Goal: Obtain resource: Download file/media

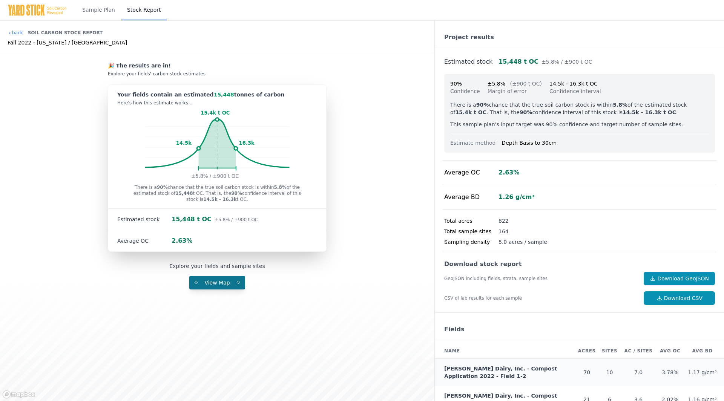
click at [218, 285] on button "View Map" at bounding box center [217, 283] width 56 height 14
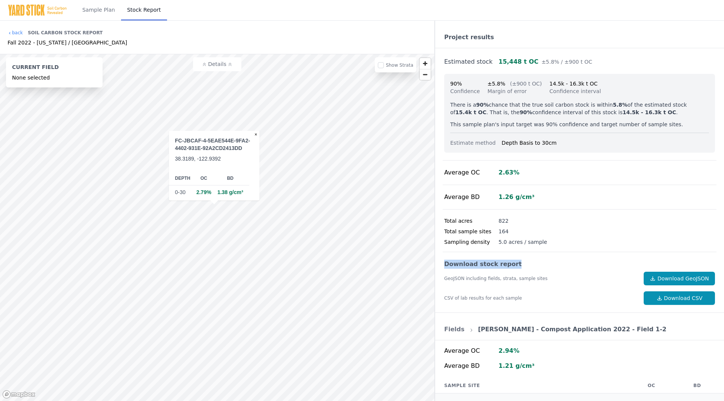
drag, startPoint x: 514, startPoint y: 264, endPoint x: 445, endPoint y: 264, distance: 68.7
click at [445, 264] on div "Download stock report" at bounding box center [579, 264] width 271 height 9
copy div "Download stock report"
click at [679, 277] on link "Download GeoJSON" at bounding box center [679, 279] width 71 height 14
drag, startPoint x: 489, startPoint y: 105, endPoint x: 604, endPoint y: 107, distance: 114.7
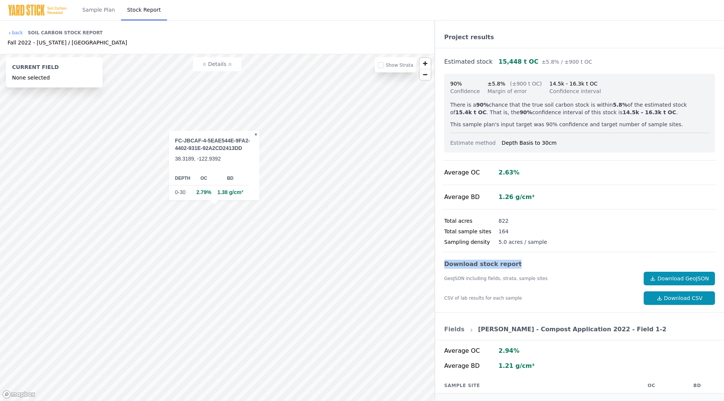
click at [604, 107] on p "There is a 90% chance that the true soil carbon stock is within 5.8% of the est…" at bounding box center [580, 108] width 259 height 15
copy p "chance that the true soil carbon stock is within"
click at [515, 60] on div "15,448 t OC ±5.8% / ±900 t OC" at bounding box center [546, 61] width 94 height 9
click at [17, 29] on div "back Soil Carbon Stock Report Fall 2022 - [US_STATE] / [GEOGRAPHIC_DATA]" at bounding box center [68, 37] width 120 height 21
click at [17, 32] on link "back" at bounding box center [15, 33] width 15 height 6
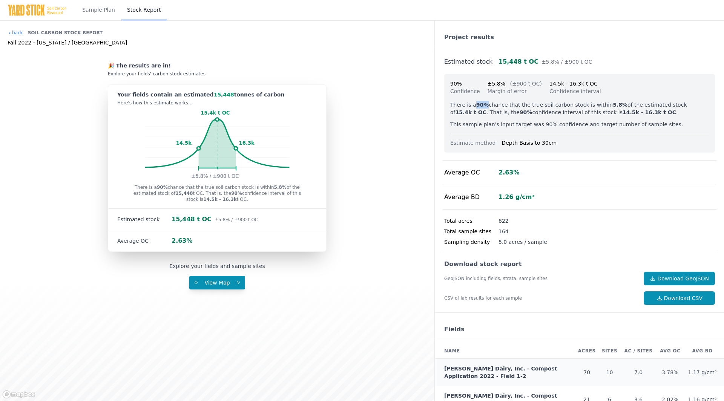
drag, startPoint x: 475, startPoint y: 105, endPoint x: 487, endPoint y: 106, distance: 12.1
click at [487, 106] on strong "90%" at bounding box center [483, 105] width 13 height 6
copy strong "90%"
drag, startPoint x: 605, startPoint y: 105, endPoint x: 616, endPoint y: 105, distance: 11.3
click at [616, 105] on strong "5.8%" at bounding box center [620, 105] width 15 height 6
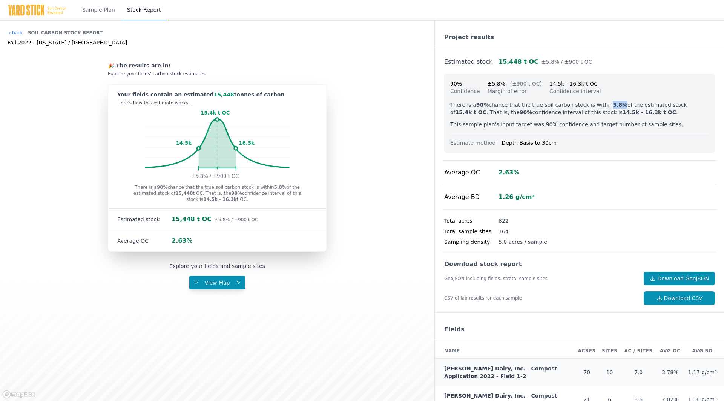
copy strong "5.8%"
click at [604, 128] on p "This sample plan's input target was 90% confidence and target number of sample …" at bounding box center [580, 125] width 259 height 8
drag, startPoint x: 490, startPoint y: 142, endPoint x: 448, endPoint y: 141, distance: 42.6
click at [448, 141] on div "90% Confidence ±5.8% (±900 t OC) Margin of error 14.5k - 16.3k t OC Confidence …" at bounding box center [579, 113] width 271 height 79
click at [567, 154] on div "90% Confidence ±5.8% (±900 t OC) Margin of error 14.5k - 16.3k t OC Confidence …" at bounding box center [580, 117] width 274 height 87
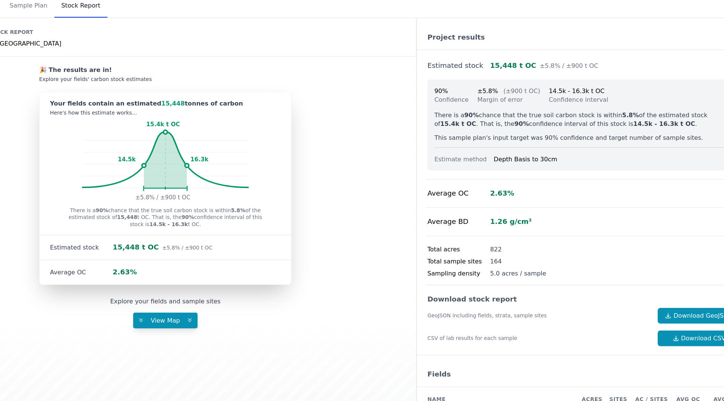
drag, startPoint x: 560, startPoint y: 142, endPoint x: 448, endPoint y: 83, distance: 126.4
click at [448, 83] on div "90% Confidence ±5.8% (±900 t OC) Margin of error 14.5k - 16.3k t OC Confidence …" at bounding box center [579, 113] width 271 height 79
copy div "90% Confidence ±5.8% (±900 t OC) Margin of error 14.5k - 16.3k t OC Confidence …"
click at [561, 123] on p "This sample plan's input target was 90% confidence and target number of sample …" at bounding box center [580, 125] width 259 height 8
drag, startPoint x: 556, startPoint y: 143, endPoint x: 447, endPoint y: 78, distance: 126.7
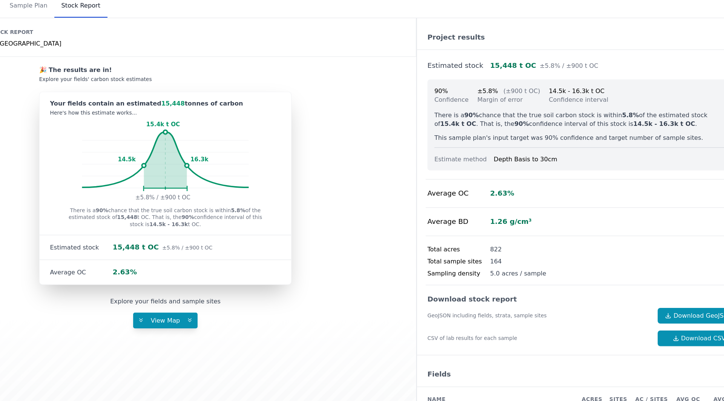
click at [447, 78] on div "90% Confidence ±5.8% (±900 t OC) Margin of error 14.5k - 16.3k t OC Confidence …" at bounding box center [579, 113] width 271 height 79
copy div "90% Confidence ±5.8% (±900 t OC) Margin of error 14.5k - 16.3k t OC Confidence …"
click at [389, 148] on div "🎉 The results are in! Explore your fields' carbon stock estimates Your fields c…" at bounding box center [217, 153] width 423 height 198
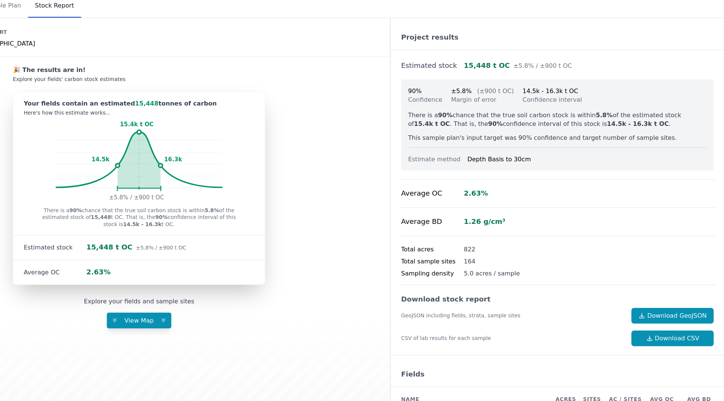
drag, startPoint x: 499, startPoint y: 174, endPoint x: 525, endPoint y: 177, distance: 26.5
click at [525, 177] on div "Average OC 2.63%" at bounding box center [580, 173] width 274 height 25
